Goal: Transaction & Acquisition: Purchase product/service

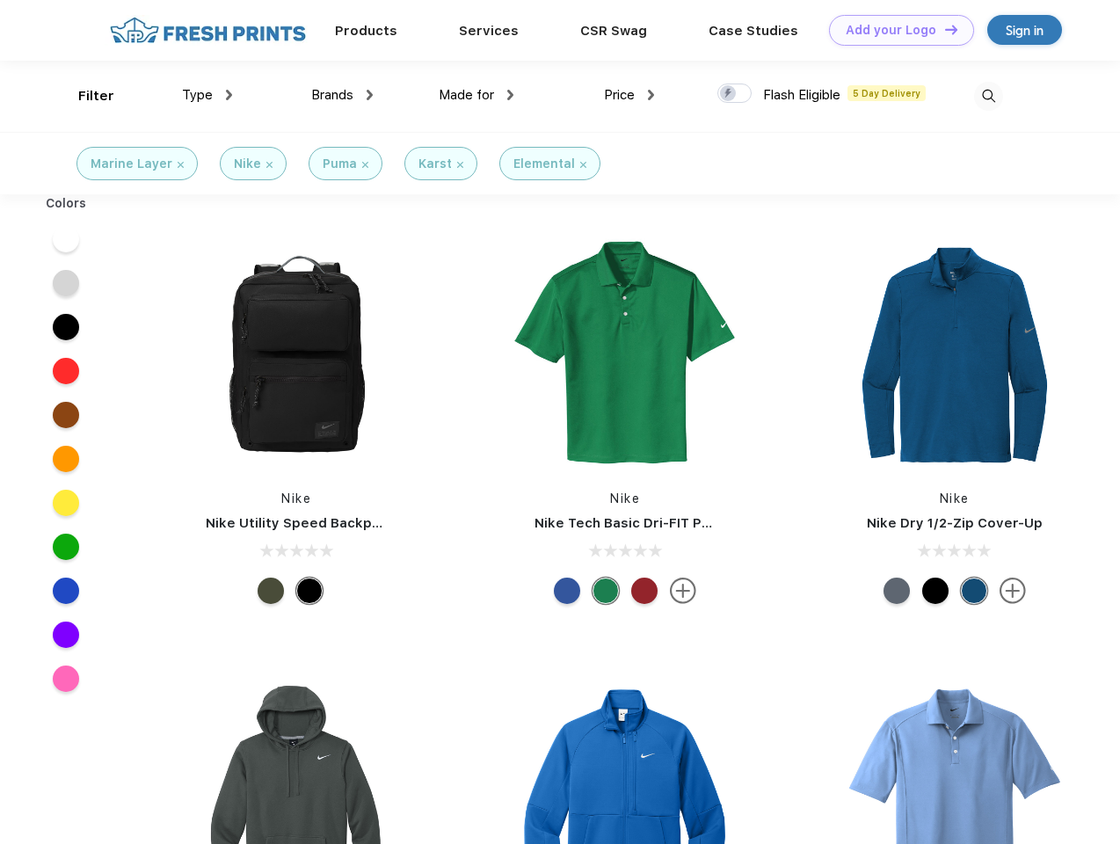
click at [895, 30] on link "Add your Logo Design Tool" at bounding box center [901, 30] width 145 height 31
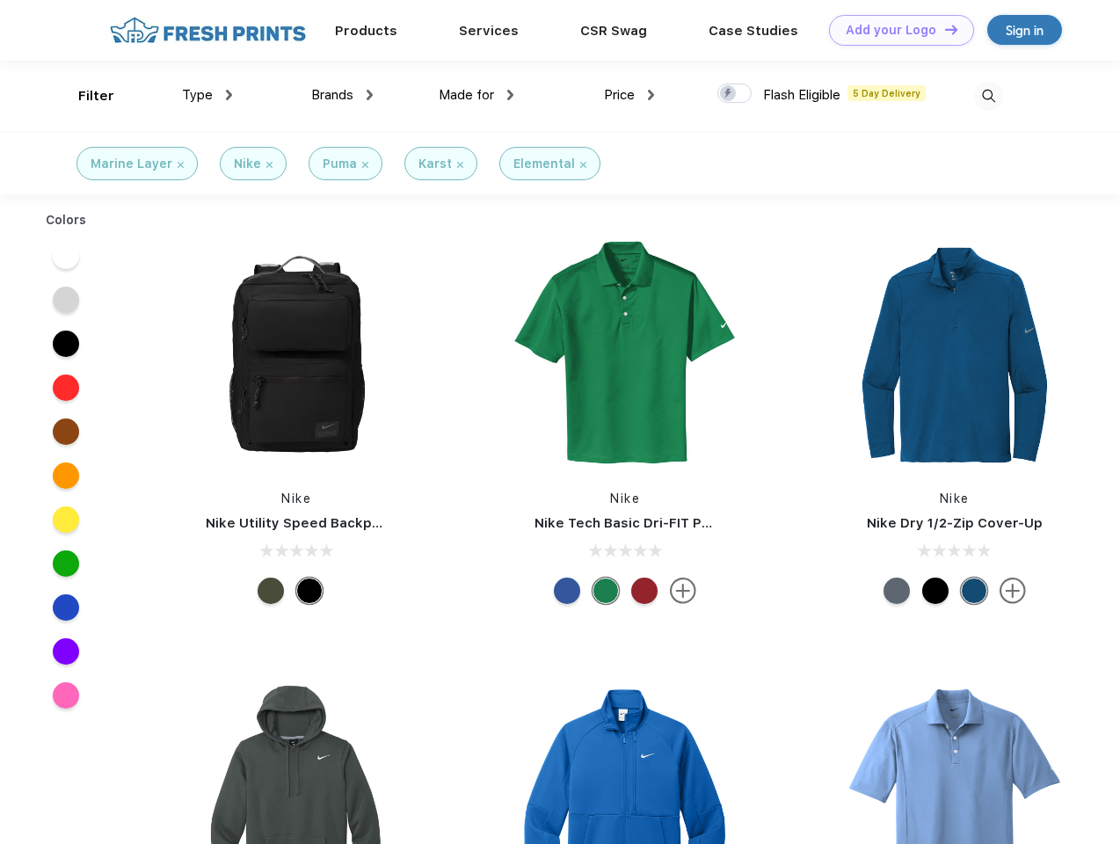
click at [0, 0] on div "Design Tool" at bounding box center [0, 0] width 0 height 0
click at [944, 29] on link "Add your Logo Design Tool" at bounding box center [901, 30] width 145 height 31
click at [84, 96] on div "Filter" at bounding box center [96, 96] width 36 height 20
click at [208, 95] on span "Type" at bounding box center [197, 95] width 31 height 16
click at [342, 95] on span "Brands" at bounding box center [332, 95] width 42 height 16
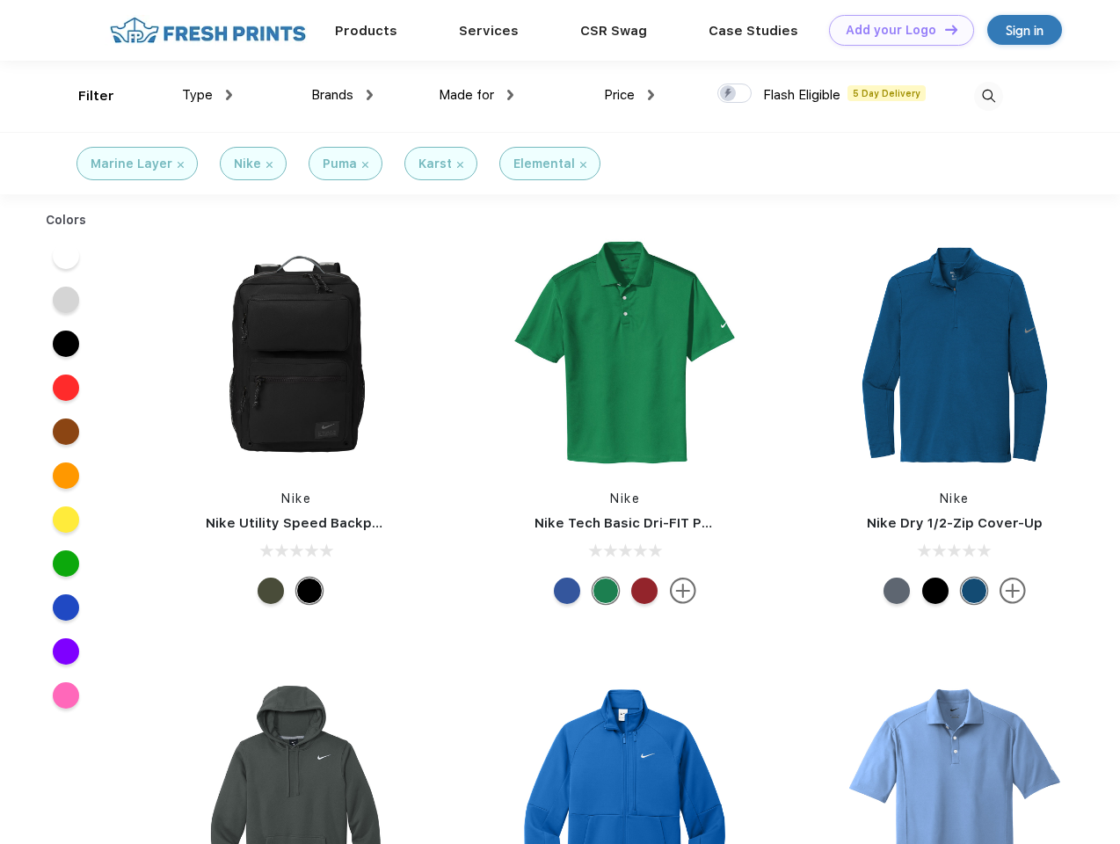
click at [477, 95] on span "Made for" at bounding box center [466, 95] width 55 height 16
click at [630, 95] on span "Price" at bounding box center [619, 95] width 31 height 16
click at [735, 94] on div at bounding box center [735, 93] width 34 height 19
click at [729, 94] on input "checkbox" at bounding box center [723, 88] width 11 height 11
click at [989, 96] on img at bounding box center [988, 96] width 29 height 29
